Goal: Task Accomplishment & Management: Complete application form

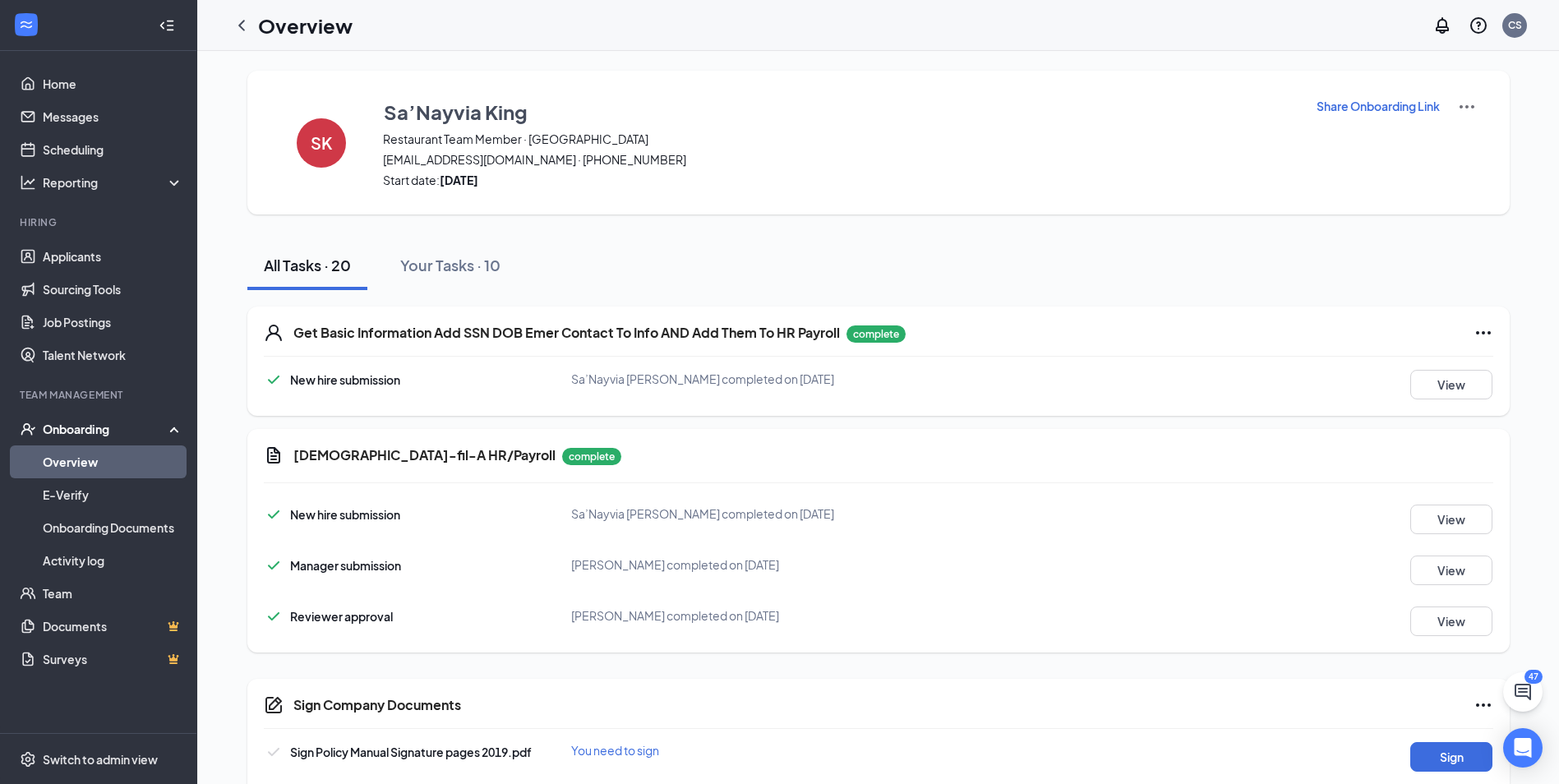
scroll to position [165, 0]
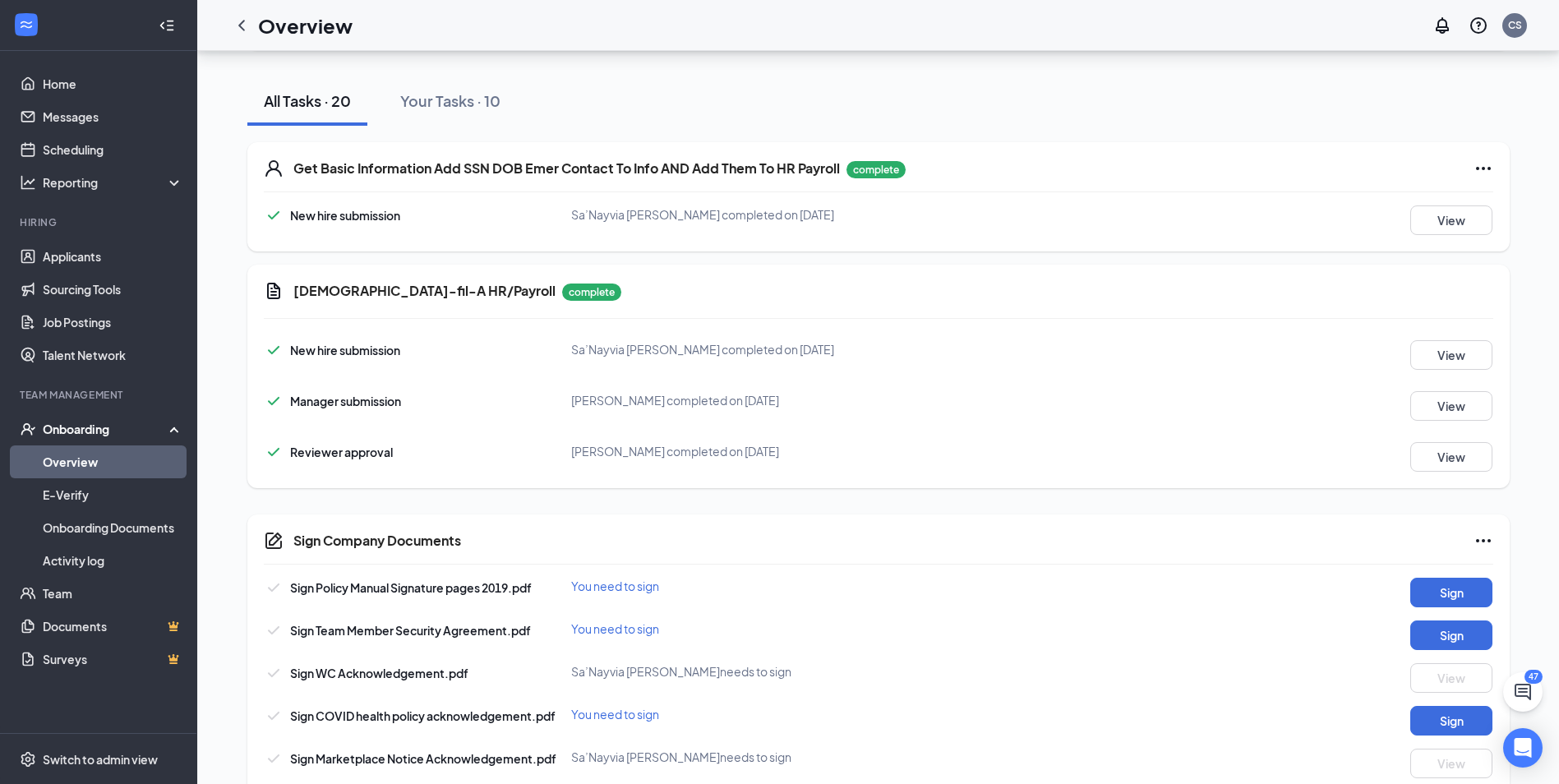
drag, startPoint x: 842, startPoint y: 633, endPoint x: 838, endPoint y: 595, distance: 38.2
click at [841, 618] on div "Sign Policy Manual Signature pages 2019.pdf You need to sign Sign Sign Team Mem…" at bounding box center [878, 733] width 1230 height 311
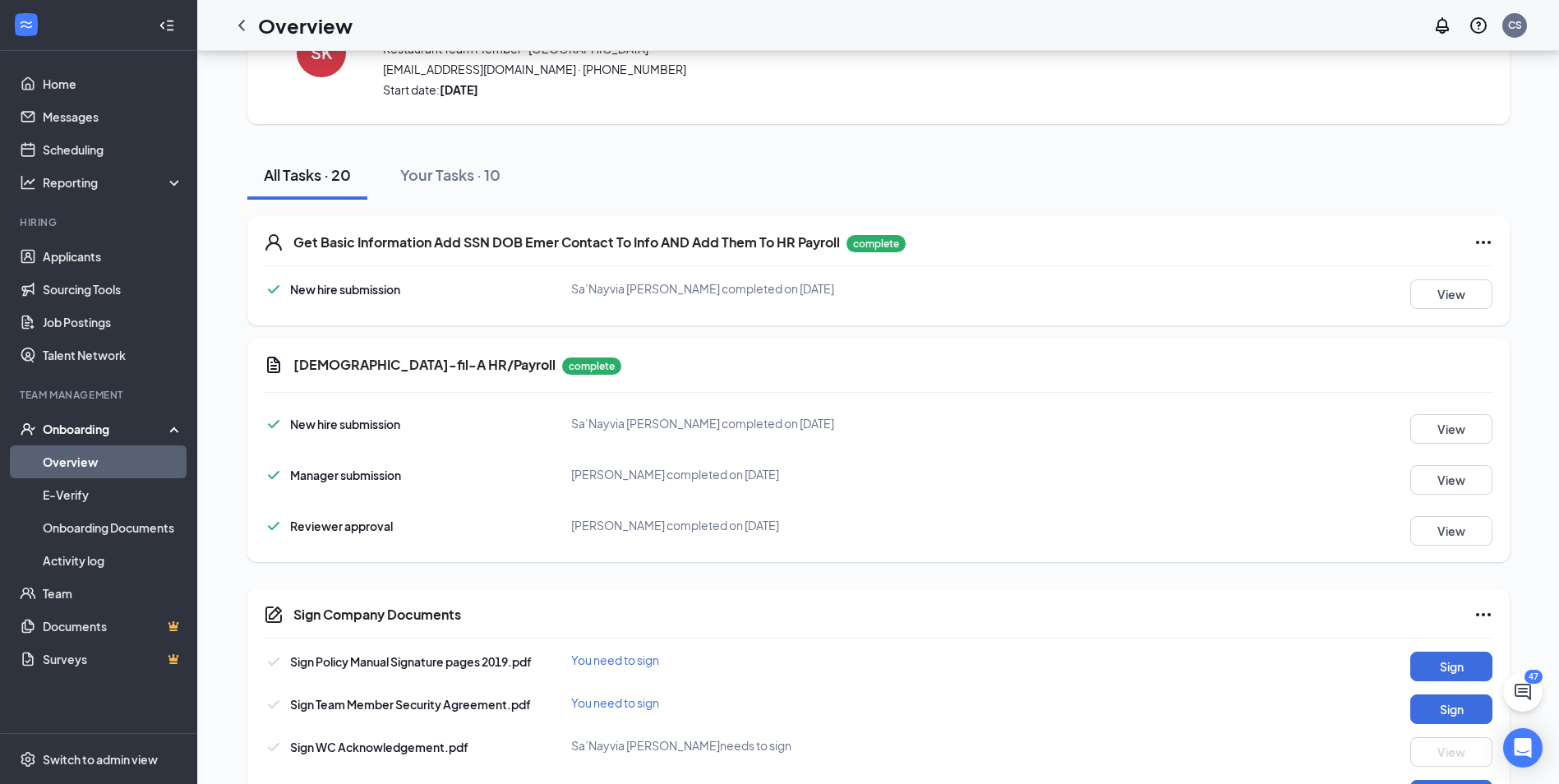
scroll to position [0, 0]
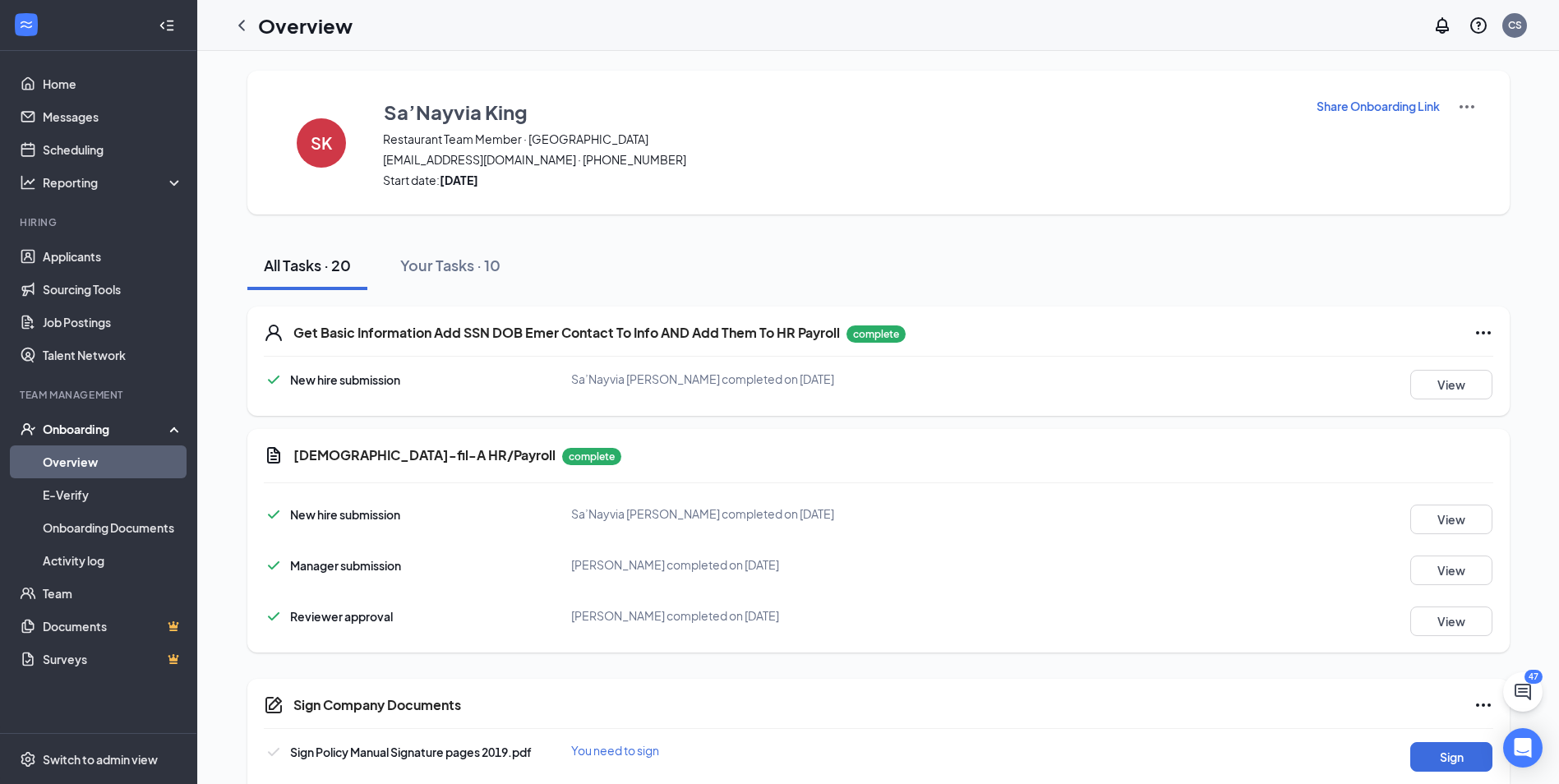
click at [1335, 88] on div "SK Sa’Nayvia King Restaurant Team Member · [GEOGRAPHIC_DATA][EMAIL_ADDRESS][DOM…" at bounding box center [878, 142] width 1262 height 144
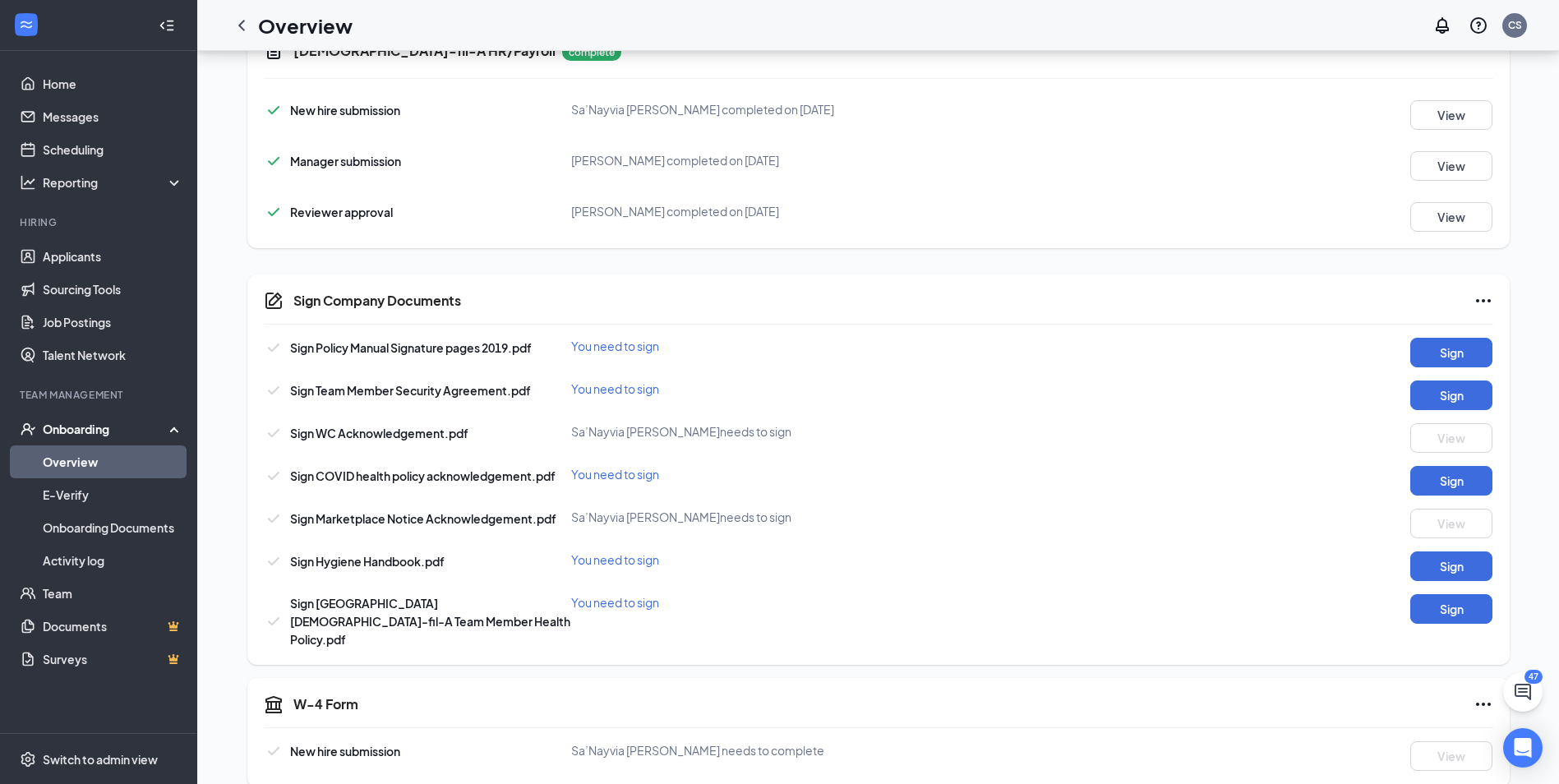
scroll to position [410, 0]
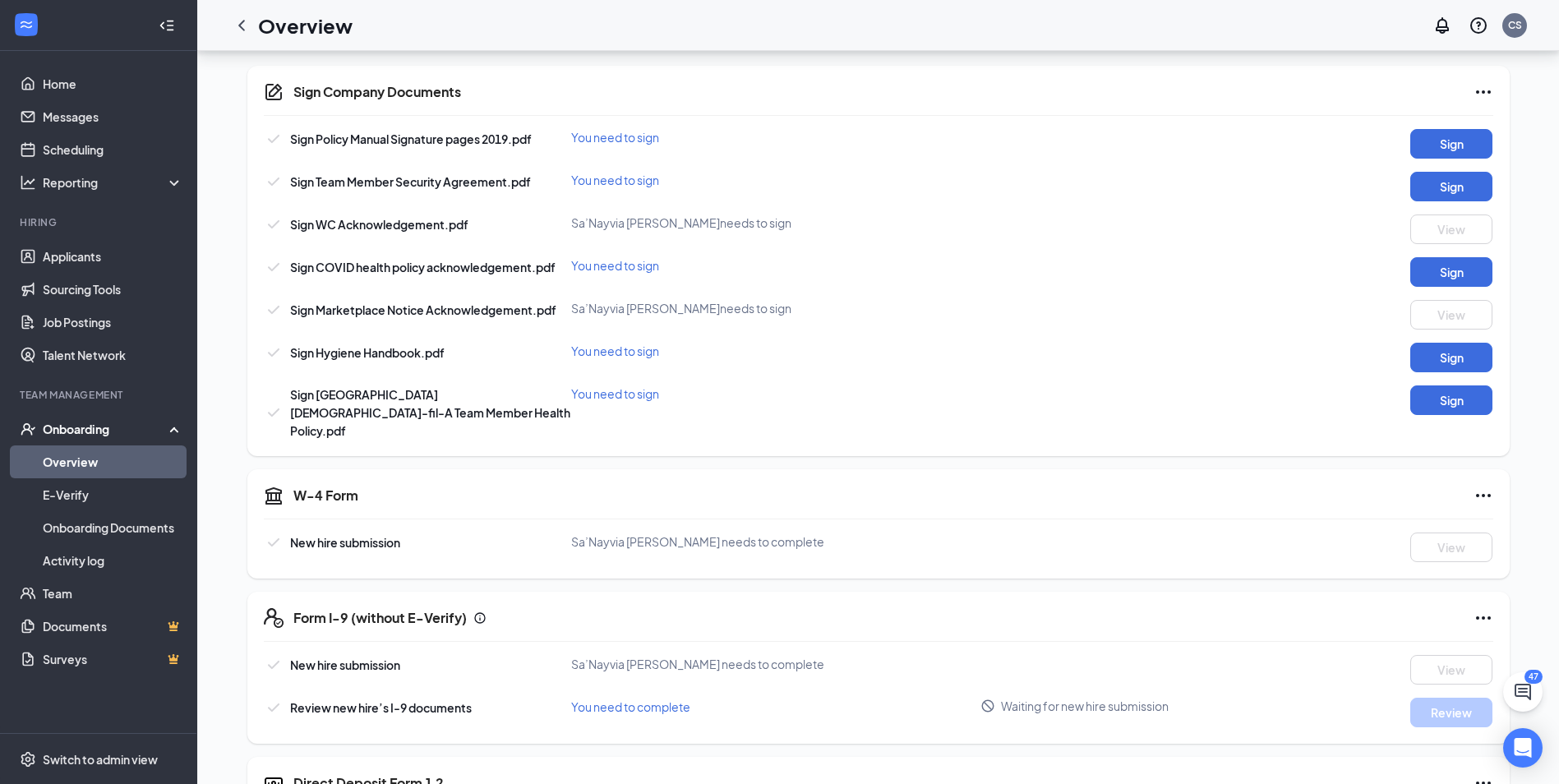
scroll to position [574, 0]
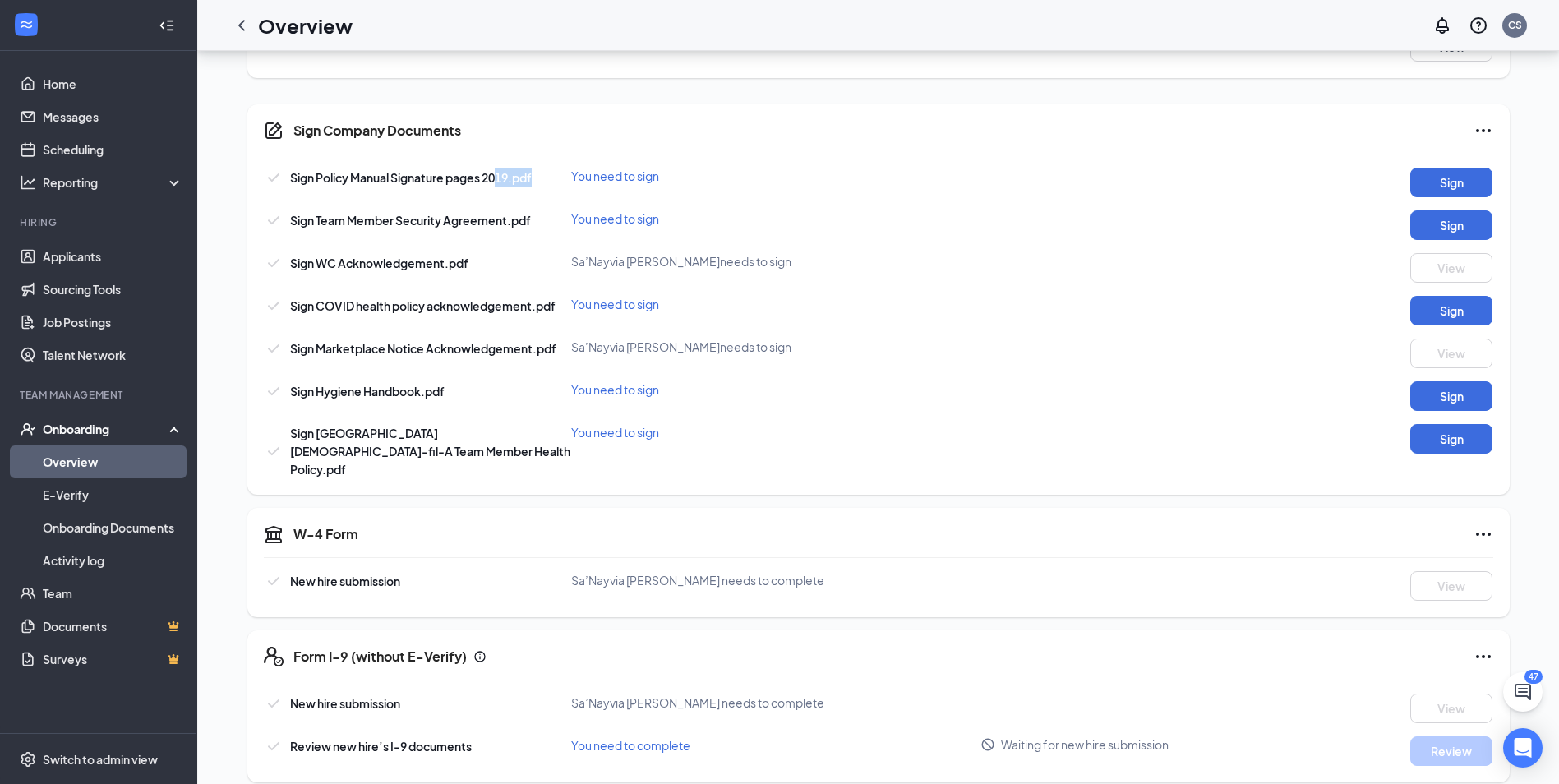
drag, startPoint x: 499, startPoint y: 180, endPoint x: 552, endPoint y: 182, distance: 53.0
click at [552, 182] on div "Sign Policy Manual Signature pages 2019.pdf" at bounding box center [417, 177] width 307 height 19
drag, startPoint x: 552, startPoint y: 182, endPoint x: 516, endPoint y: 254, distance: 80.5
click at [516, 254] on div "Sign WC Acknowledgement.pdf" at bounding box center [417, 263] width 307 height 19
drag, startPoint x: 509, startPoint y: 227, endPoint x: 531, endPoint y: 231, distance: 22.4
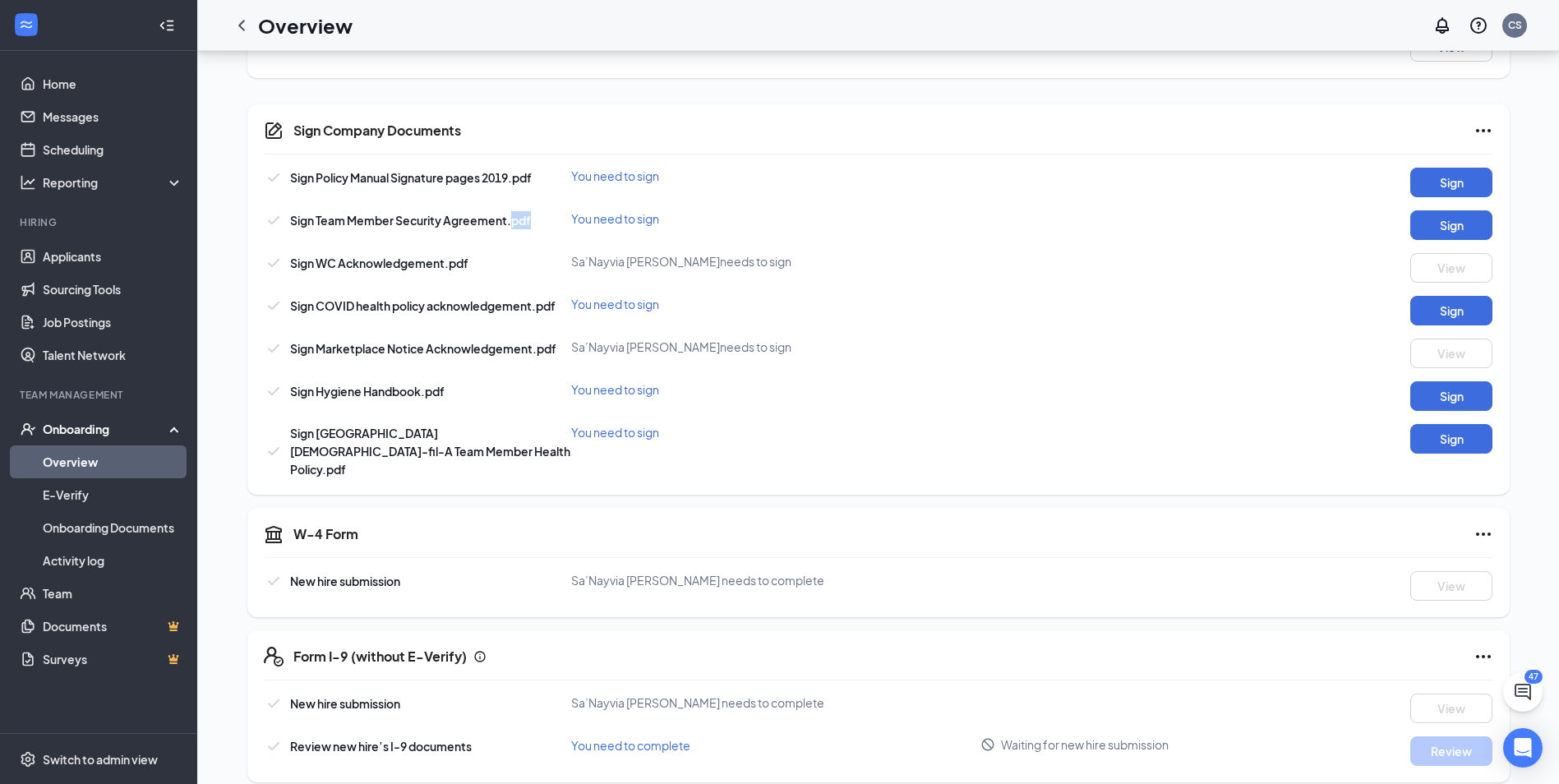
click at [531, 231] on div "Sign Team Member Security Agreement.pdf You need to sign Sign" at bounding box center [878, 226] width 1230 height 30
drag, startPoint x: 531, startPoint y: 231, endPoint x: 443, endPoint y: 291, distance: 106.5
click at [438, 291] on div "Sign Policy Manual Signature pages 2019.pdf You need to sign Sign Sign Team Mem…" at bounding box center [878, 323] width 1230 height 311
drag, startPoint x: 322, startPoint y: 308, endPoint x: 374, endPoint y: 309, distance: 52.0
click at [374, 309] on span "Sign COVID health policy acknowledgement.pdf" at bounding box center [423, 306] width 265 height 15
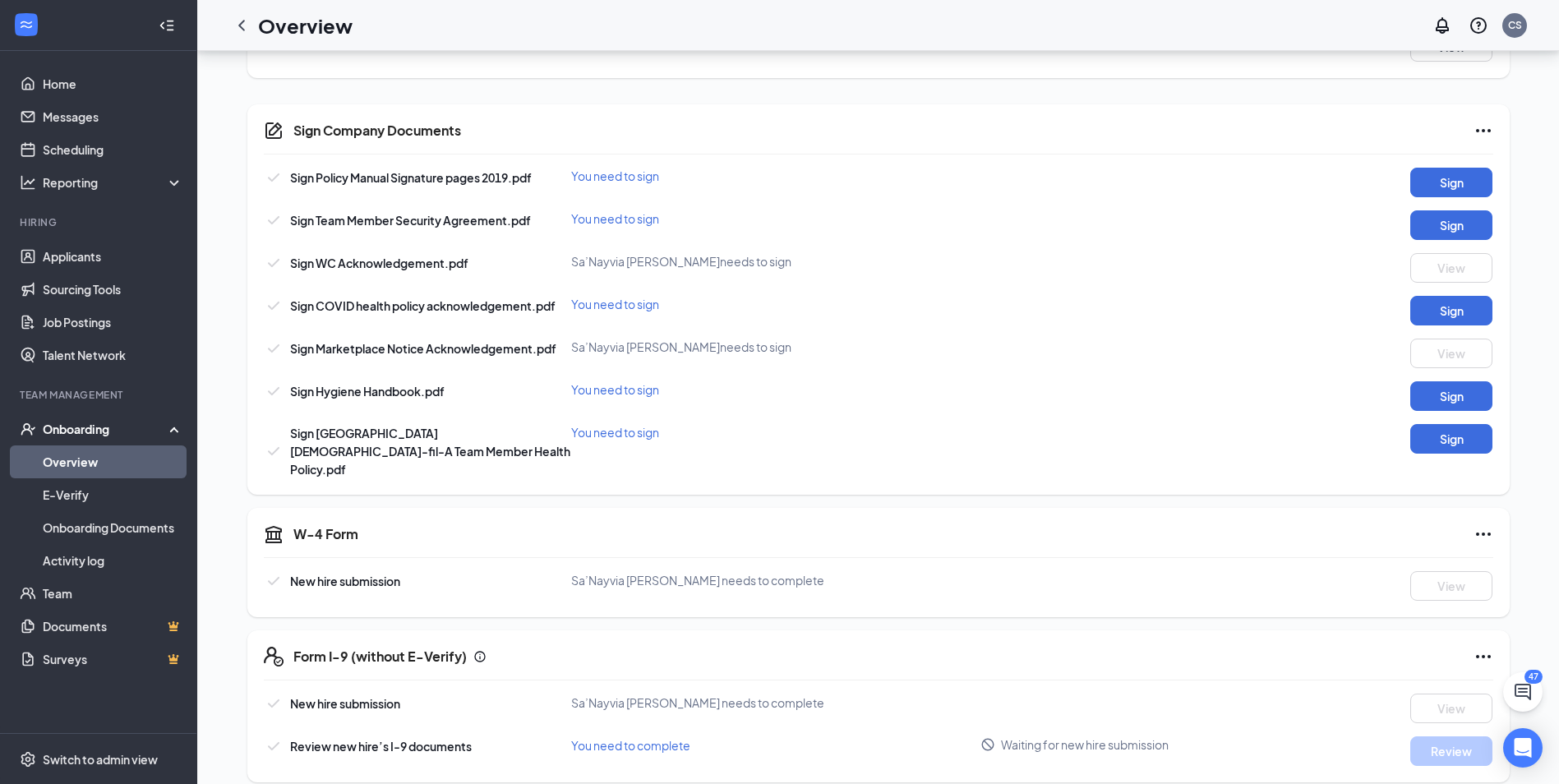
drag, startPoint x: 374, startPoint y: 309, endPoint x: 447, endPoint y: 316, distance: 73.3
click at [447, 316] on div "Sign COVID health policy acknowledgement.pdf You need to sign Sign" at bounding box center [878, 311] width 1230 height 30
drag, startPoint x: 362, startPoint y: 351, endPoint x: 426, endPoint y: 351, distance: 64.0
click at [426, 351] on span "Sign Marketplace Notice Acknowledgement.pdf" at bounding box center [424, 349] width 266 height 15
drag, startPoint x: 426, startPoint y: 351, endPoint x: 394, endPoint y: 375, distance: 40.0
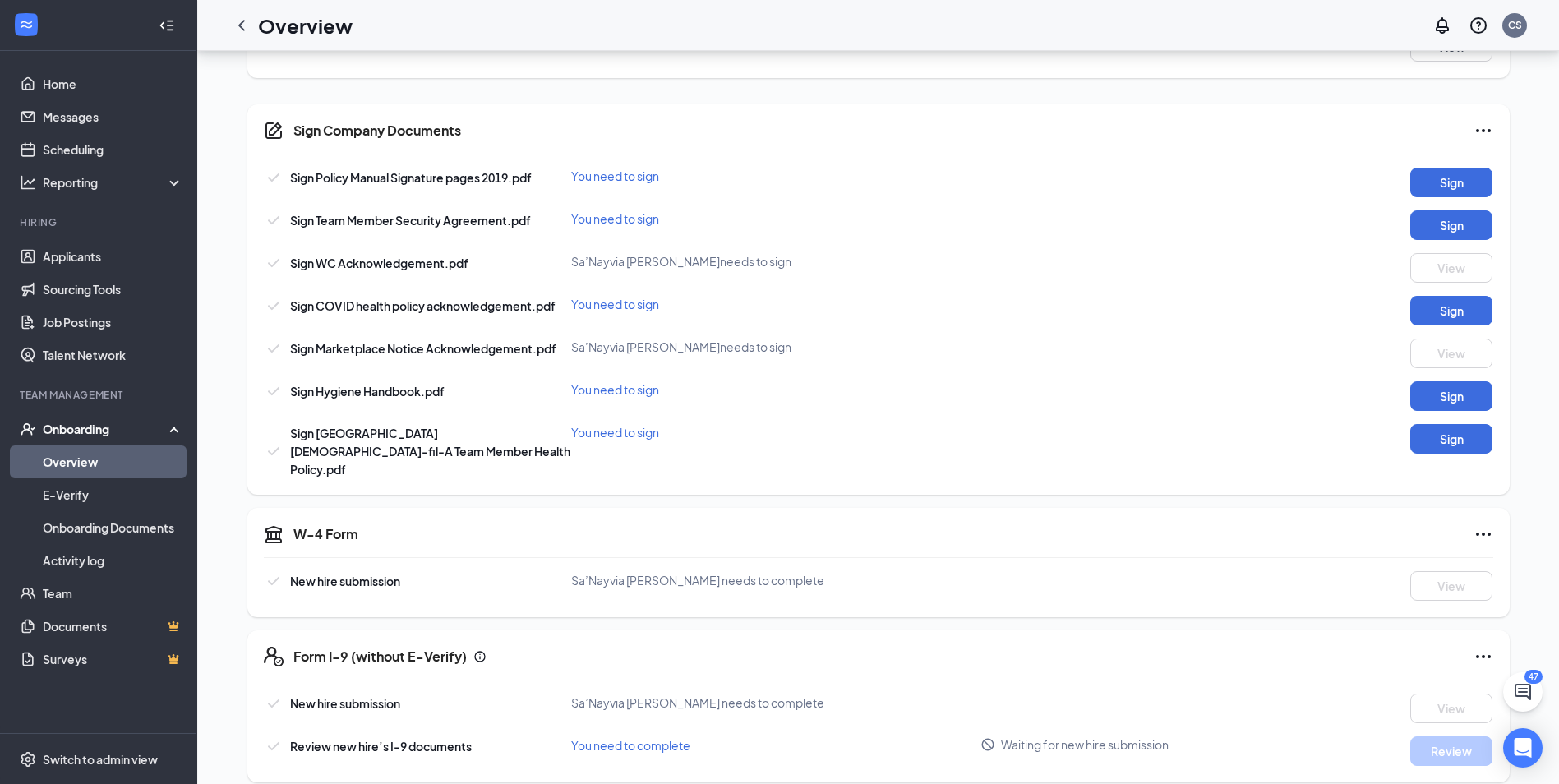
click at [394, 375] on div "Sign Policy Manual Signature pages 2019.pdf You need to sign Sign Sign Team Mem…" at bounding box center [878, 323] width 1230 height 311
drag, startPoint x: 321, startPoint y: 350, endPoint x: 406, endPoint y: 350, distance: 85.0
click at [406, 350] on span "Sign Marketplace Notice Acknowledgement.pdf" at bounding box center [424, 349] width 266 height 15
drag, startPoint x: 406, startPoint y: 350, endPoint x: 424, endPoint y: 368, distance: 25.5
click at [424, 368] on div "Sign Policy Manual Signature pages 2019.pdf You need to sign Sign Sign Team Mem…" at bounding box center [878, 323] width 1230 height 311
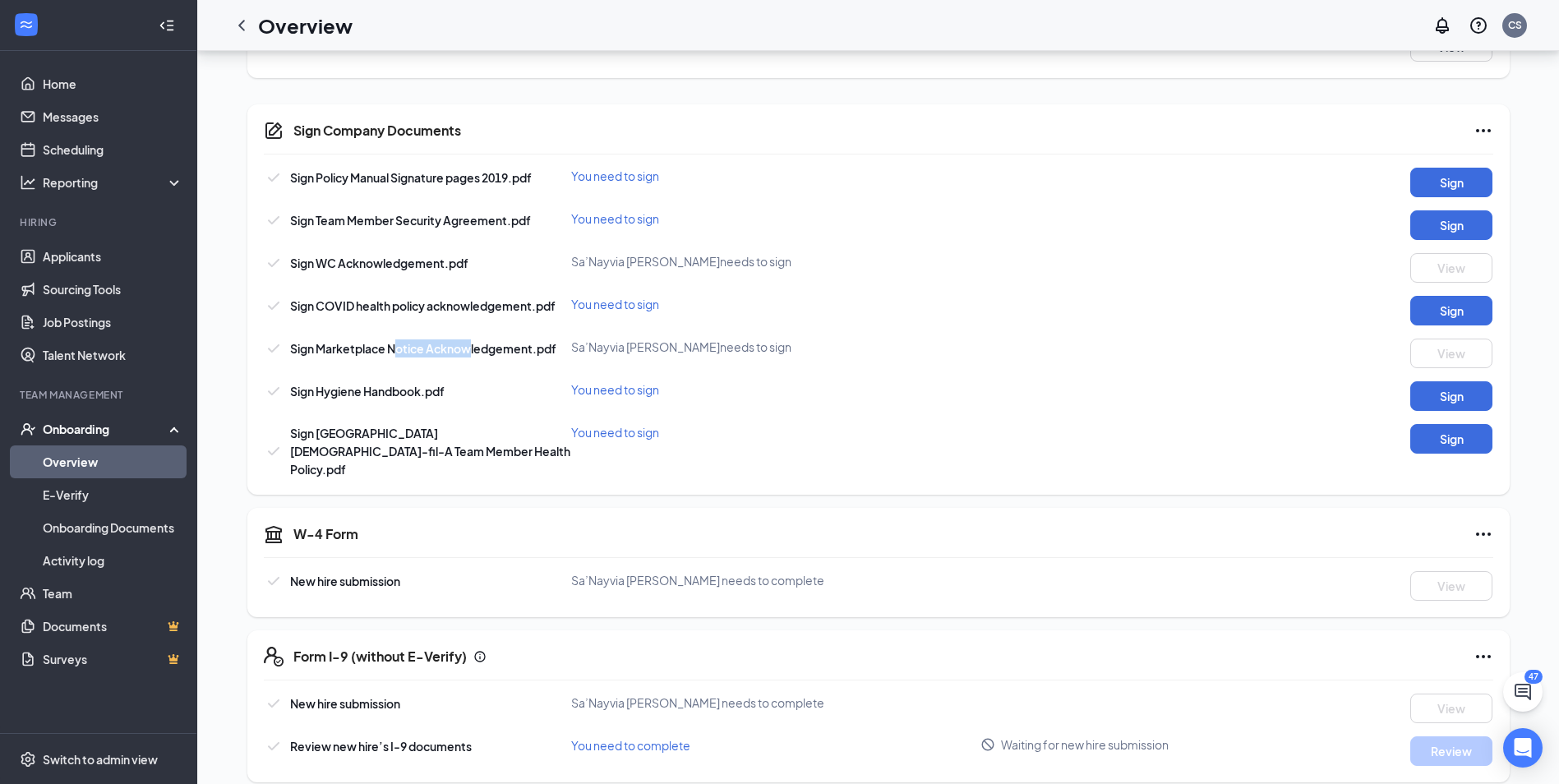
click at [469, 348] on span "Sign Marketplace Notice Acknowledgement.pdf" at bounding box center [424, 349] width 266 height 15
drag, startPoint x: 469, startPoint y: 348, endPoint x: 491, endPoint y: 372, distance: 32.6
click at [491, 372] on div "Sign Policy Manual Signature pages 2019.pdf You need to sign Sign Sign Team Mem…" at bounding box center [878, 323] width 1230 height 311
drag, startPoint x: 328, startPoint y: 396, endPoint x: 376, endPoint y: 396, distance: 48.0
click at [376, 396] on span "Sign Hygiene Handbook.pdf" at bounding box center [367, 391] width 154 height 15
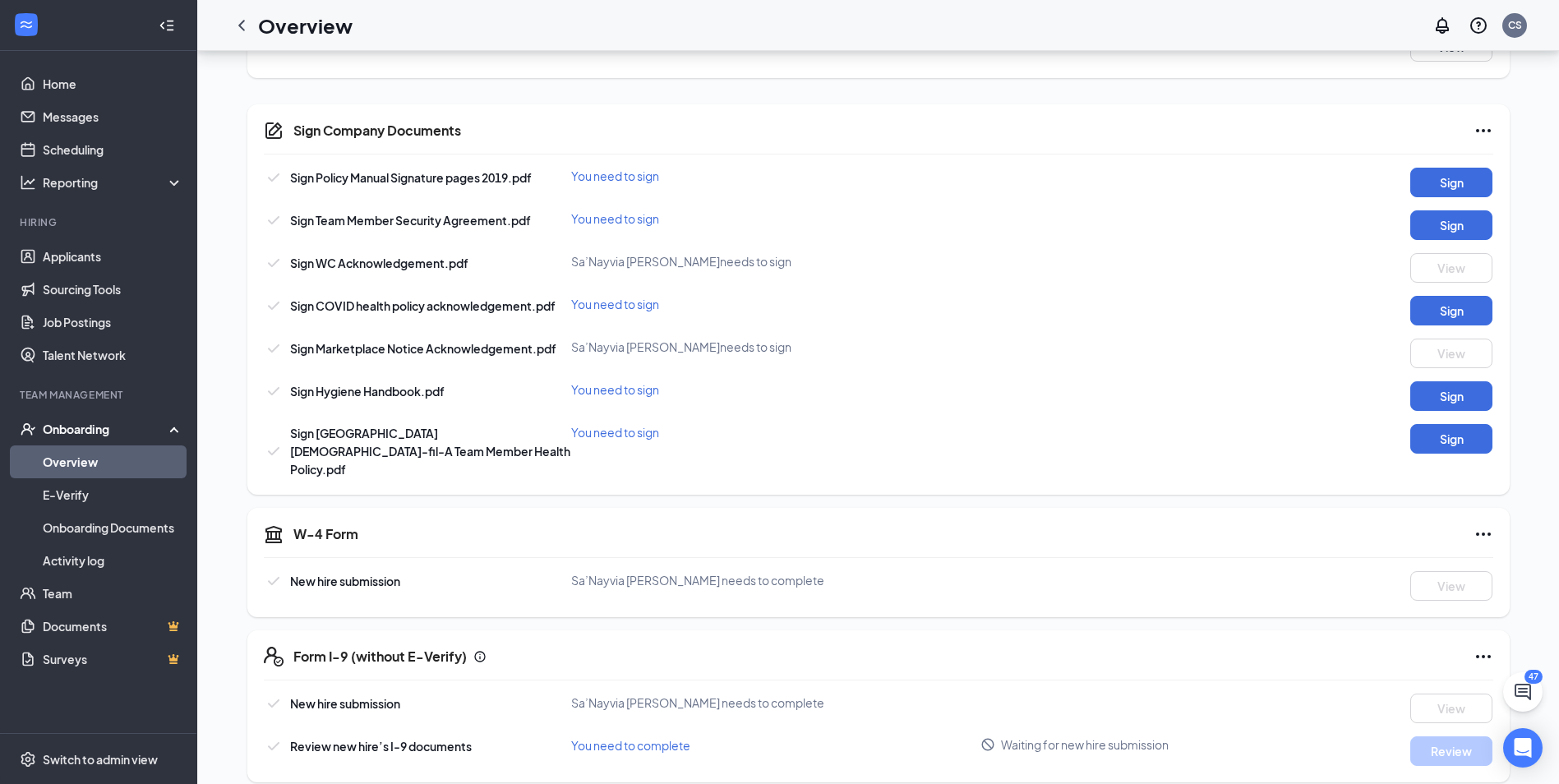
drag, startPoint x: 376, startPoint y: 396, endPoint x: 480, endPoint y: 484, distance: 136.2
click at [480, 484] on div "Get Basic Information Add SSN DOB Emer Contact To Info AND Add Them To HR Payro…" at bounding box center [878, 536] width 1262 height 1642
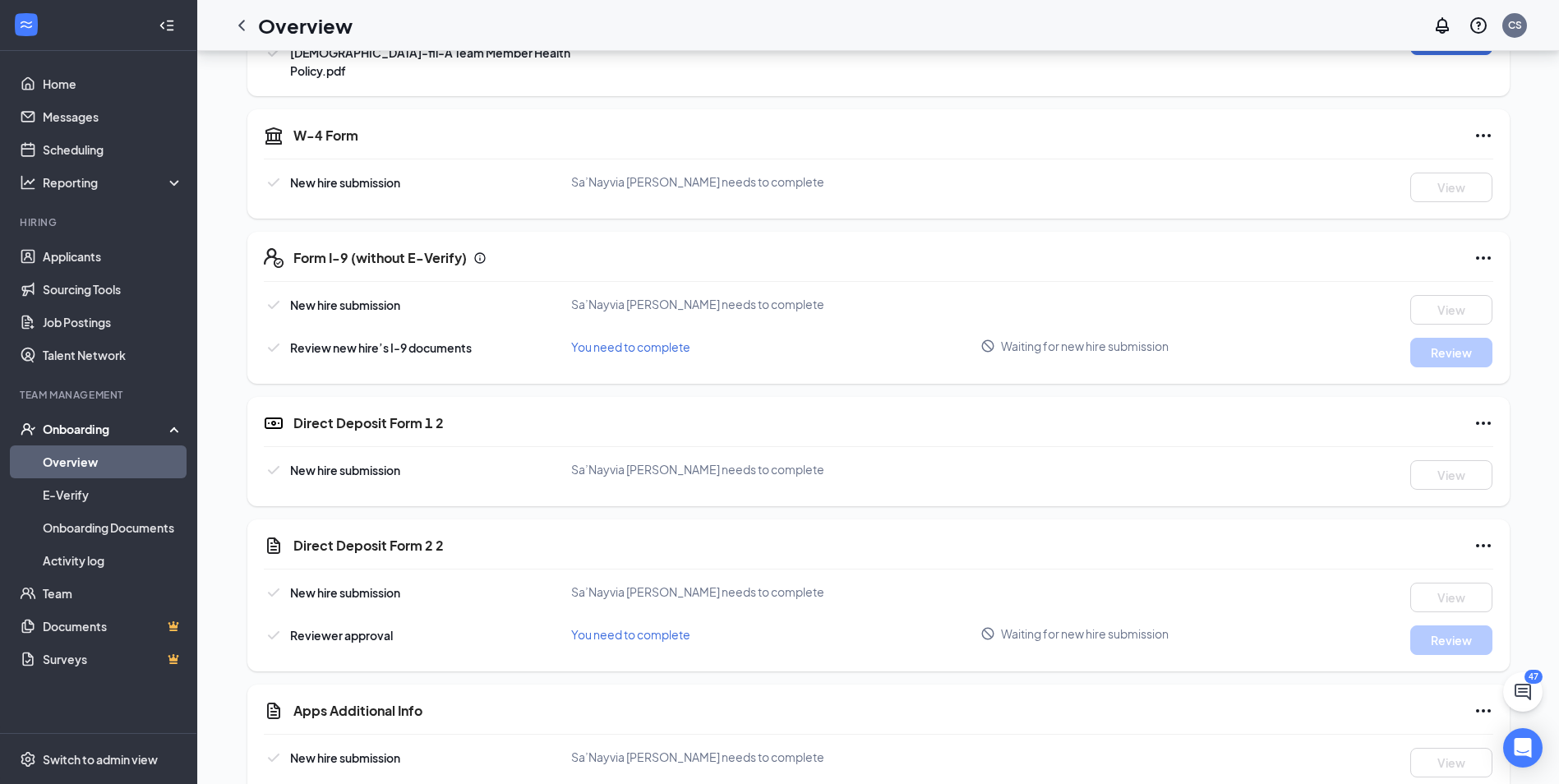
scroll to position [986, 0]
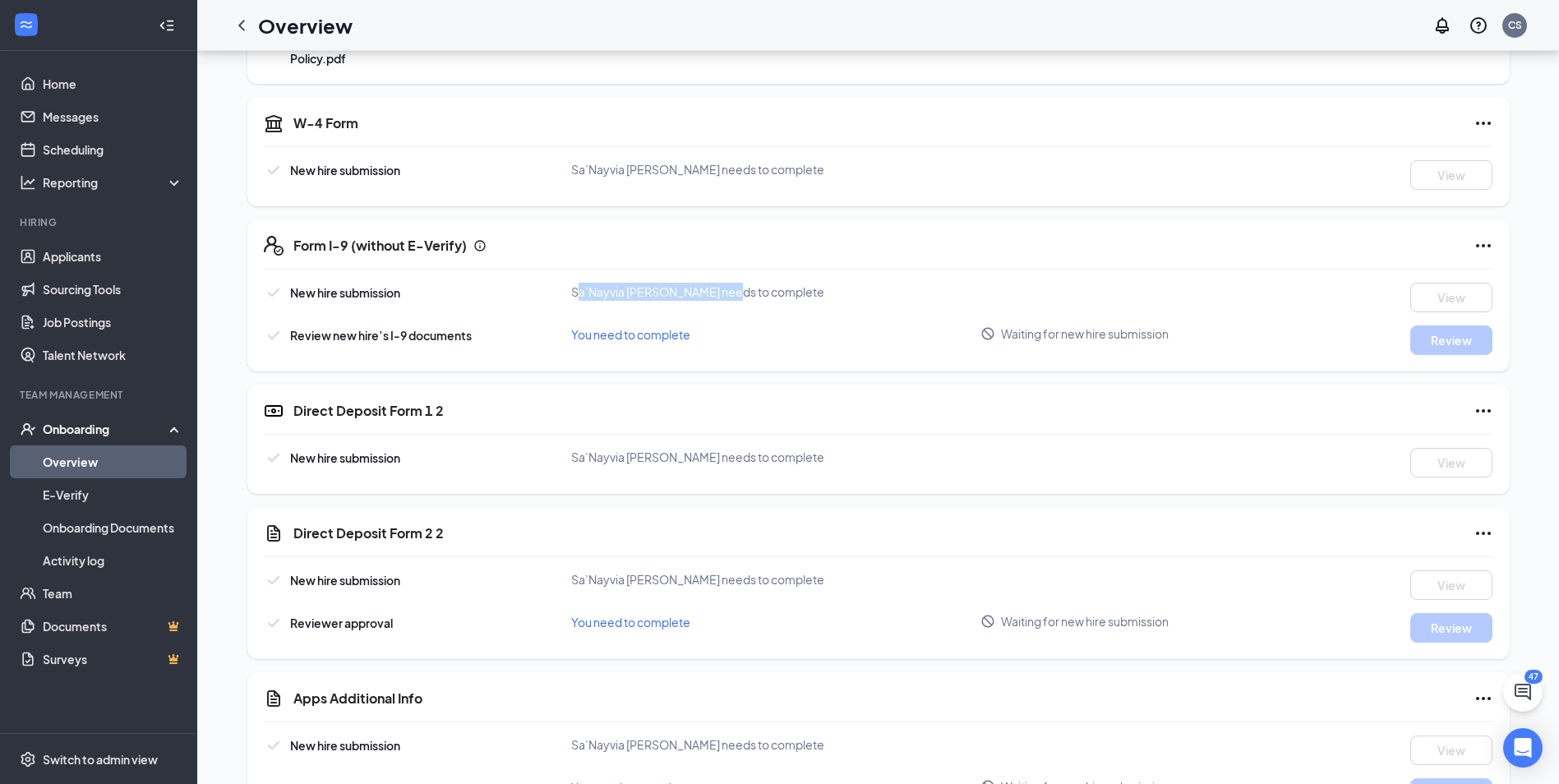
drag, startPoint x: 577, startPoint y: 276, endPoint x: 724, endPoint y: 274, distance: 147.0
click at [724, 285] on span "Sa’Nayvia [PERSON_NAME] needs to complete" at bounding box center [698, 292] width 253 height 15
drag, startPoint x: 724, startPoint y: 274, endPoint x: 782, endPoint y: 310, distance: 68.3
click at [782, 325] on div "You need to complete" at bounding box center [777, 335] width 411 height 18
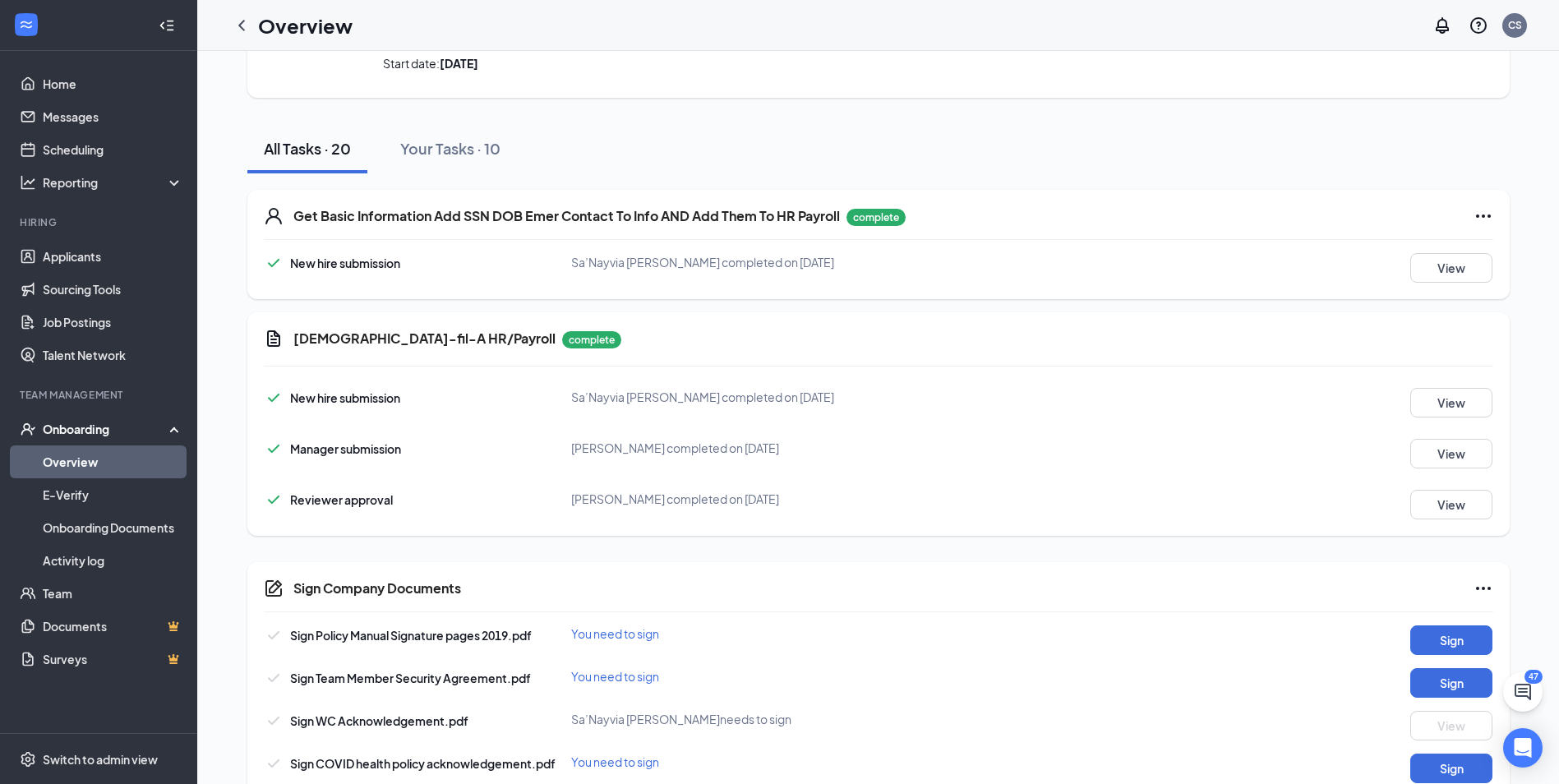
scroll to position [0, 0]
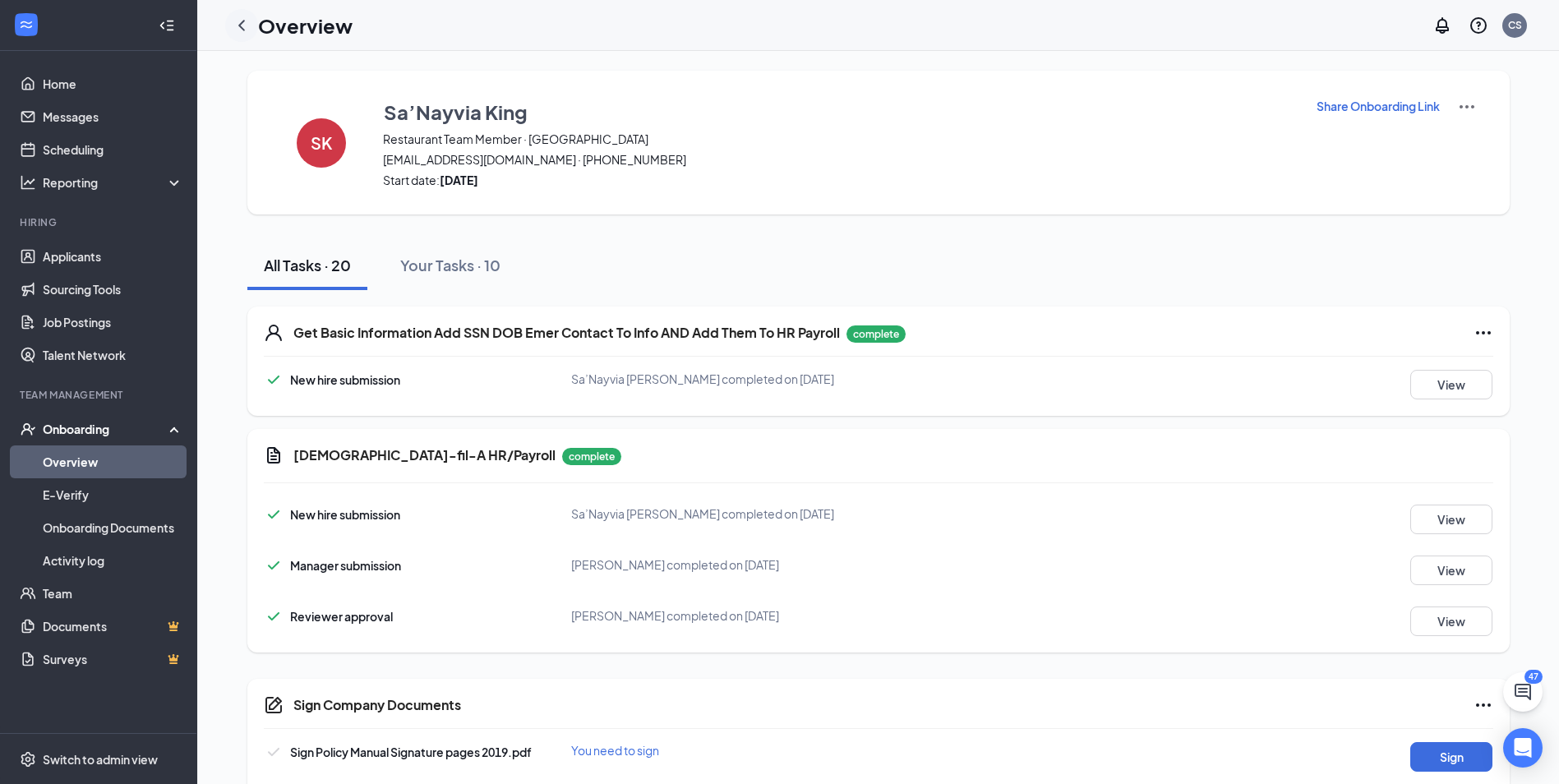
click at [239, 23] on icon "ChevronLeft" at bounding box center [241, 25] width 19 height 19
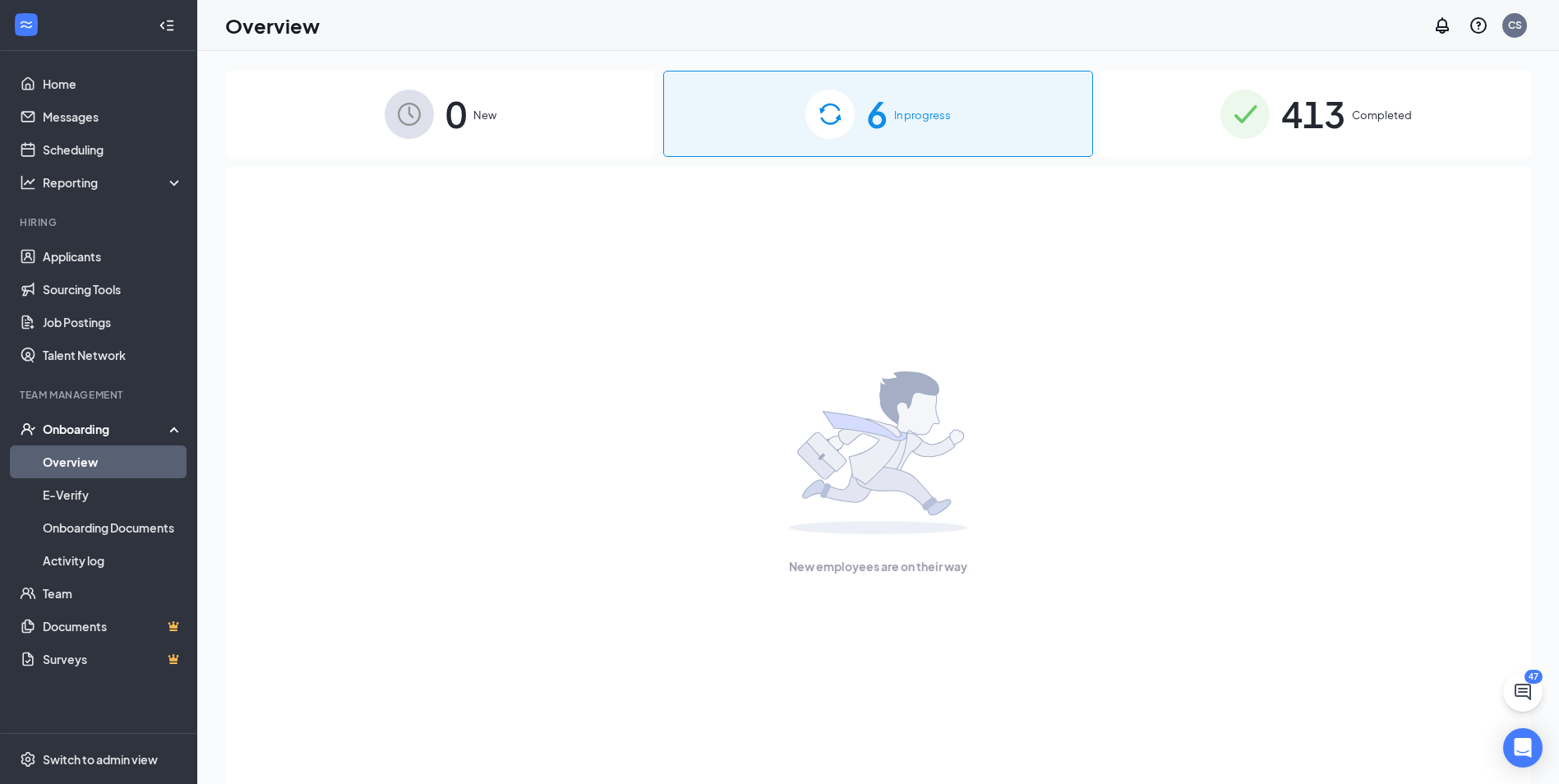
drag, startPoint x: 598, startPoint y: 126, endPoint x: 635, endPoint y: 122, distance: 37.2
click at [599, 126] on div "0 New" at bounding box center [440, 113] width 430 height 86
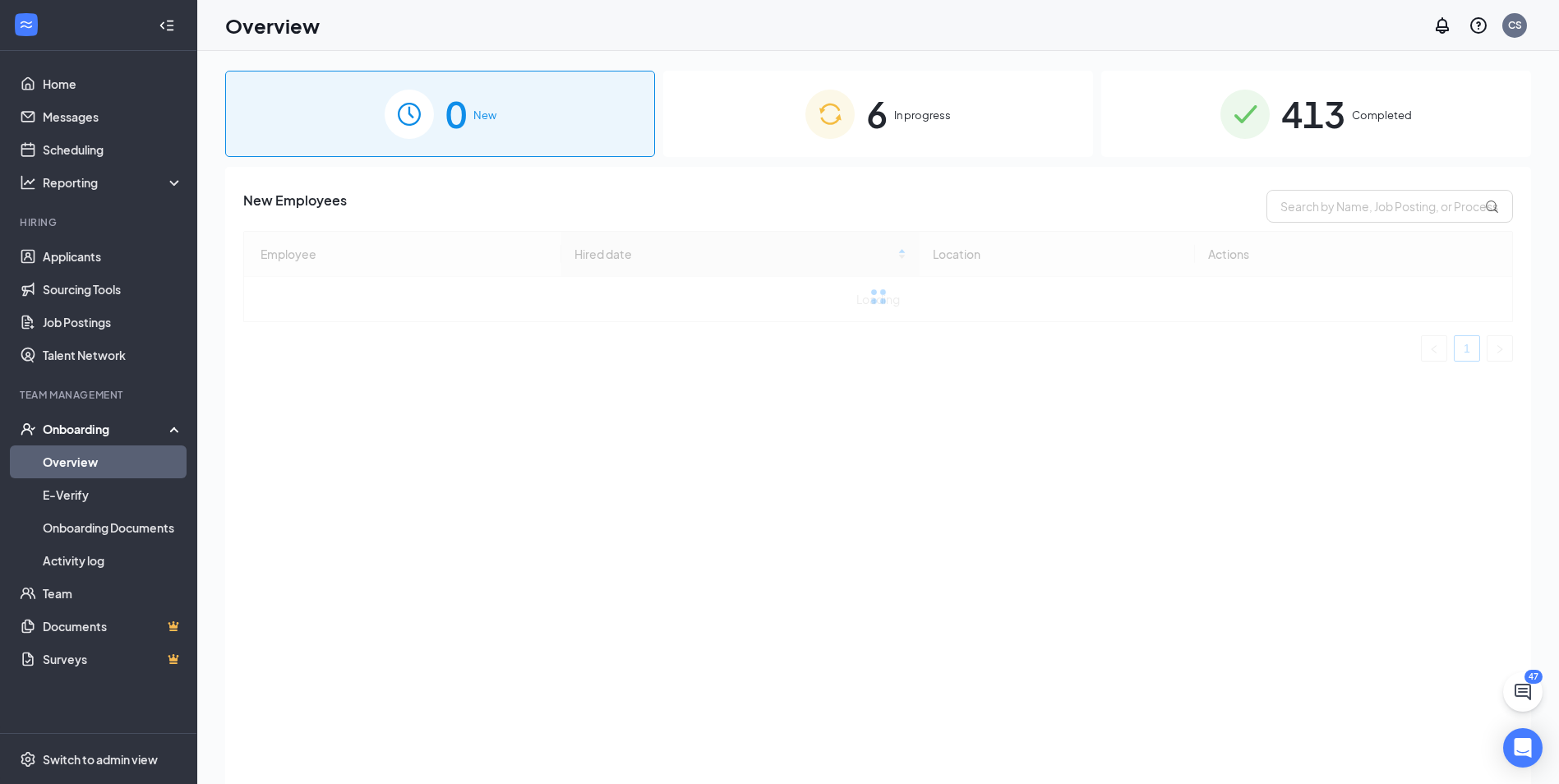
click at [829, 122] on img at bounding box center [829, 114] width 49 height 49
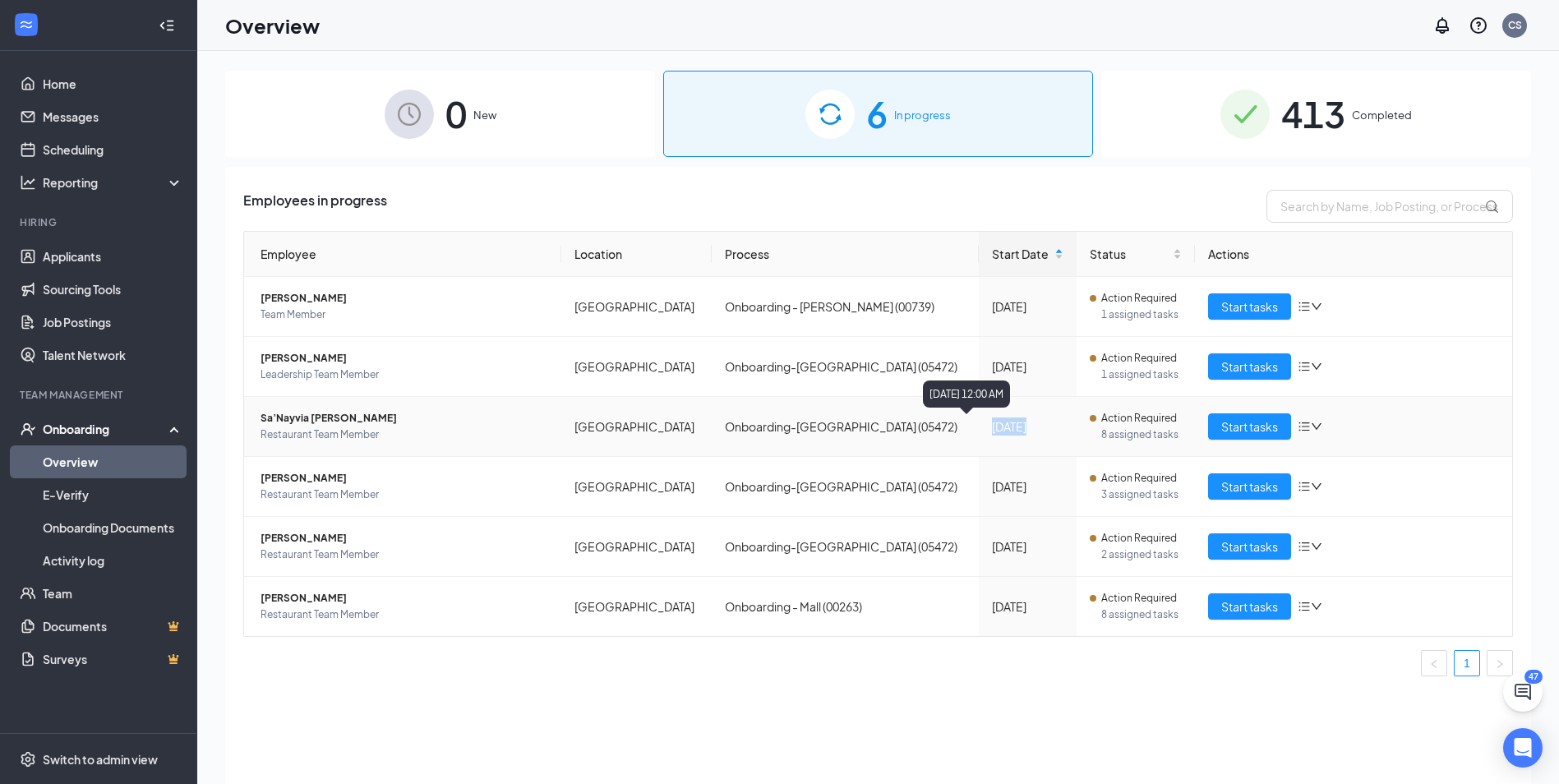
drag, startPoint x: 964, startPoint y: 431, endPoint x: 1013, endPoint y: 431, distance: 49.0
click at [1013, 431] on td "Sep 18" at bounding box center [1028, 426] width 98 height 60
click at [1092, 710] on div "Employees in progress Employee Location Process Start Date Status Actions Chris…" at bounding box center [878, 496] width 1307 height 658
